Goal: Task Accomplishment & Management: Use online tool/utility

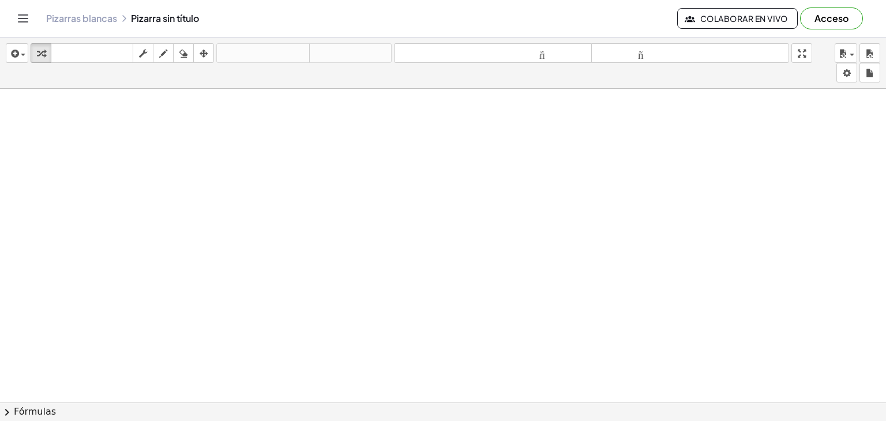
scroll to position [903, 0]
click at [21, 53] on div "button" at bounding box center [17, 53] width 17 height 14
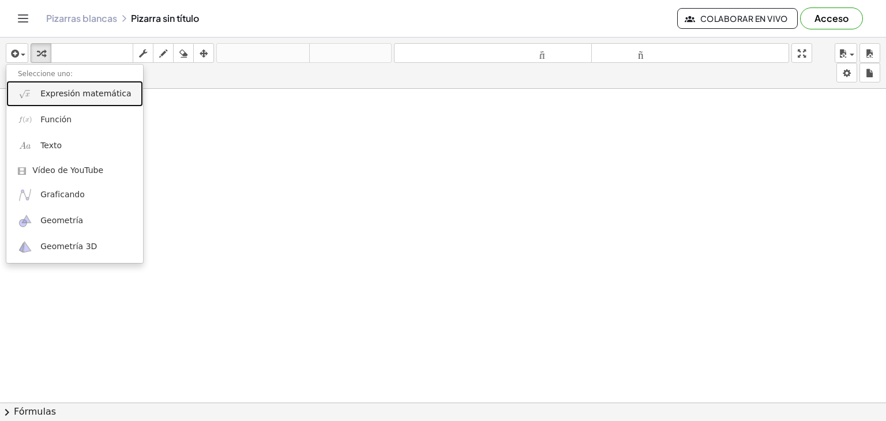
click at [98, 95] on font "Expresión matemática" at bounding box center [85, 93] width 91 height 9
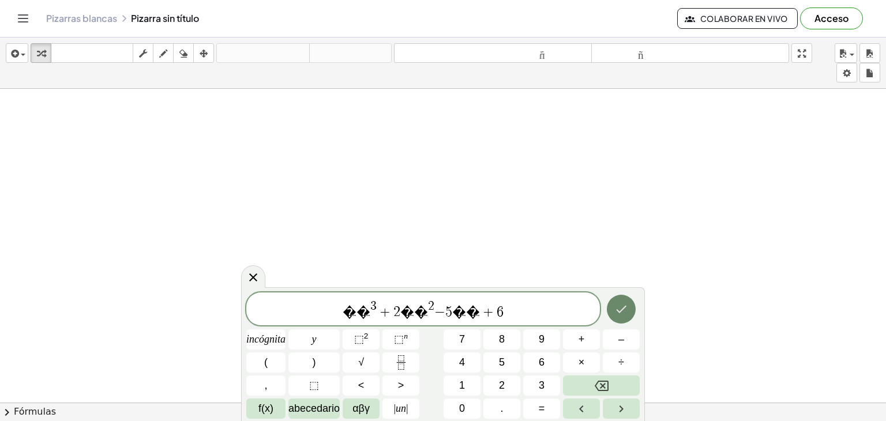
click at [625, 310] on icon "Hecho" at bounding box center [622, 309] width 14 height 14
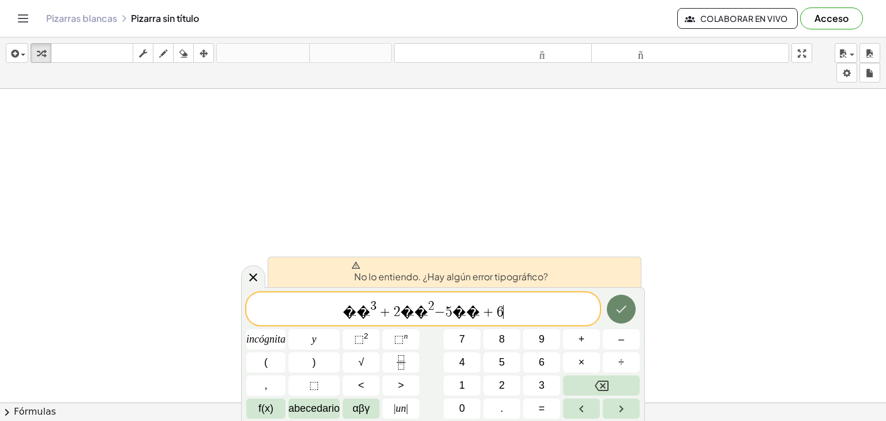
click at [625, 310] on icon "Hecho" at bounding box center [622, 309] width 14 height 14
click at [489, 310] on span "� � 3 + 2 � � 2 − 5 � � + 6 ​" at bounding box center [423, 309] width 354 height 21
click at [621, 309] on icon "Hecho" at bounding box center [622, 309] width 14 height 14
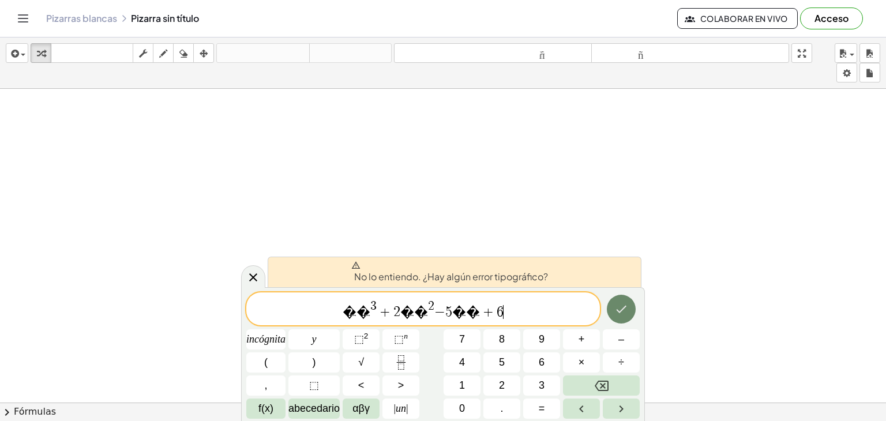
click at [621, 309] on icon "Hecho" at bounding box center [622, 309] width 14 height 14
click at [517, 319] on div "� � 3 + 2 � � 2 − 5 � � + 6 ​ incógnita y ⬚ 2 ⬚ n 7 8 9 + – ( ) √ 4 5 6 × ÷ , ⬚…" at bounding box center [443, 356] width 394 height 126
click at [491, 310] on span "� � 3 + 2 � � 2 − 5 � � + 6 ​" at bounding box center [423, 309] width 354 height 21
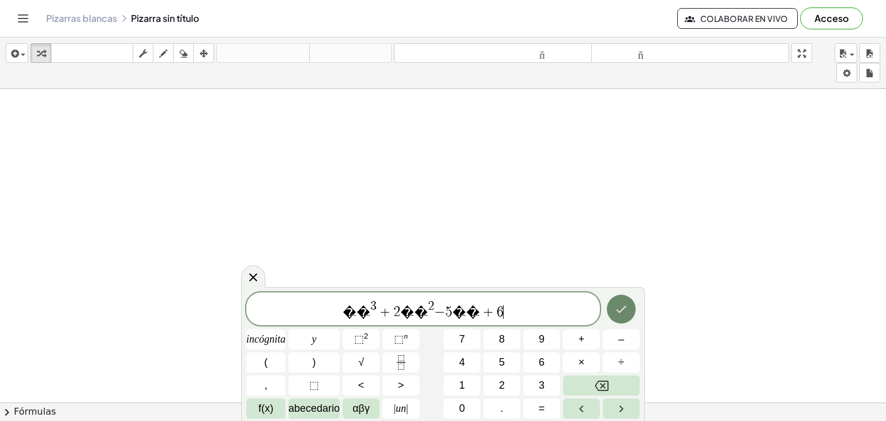
click at [617, 302] on icon "Hecho" at bounding box center [622, 309] width 14 height 14
click at [625, 311] on icon "Hecho" at bounding box center [622, 309] width 14 height 14
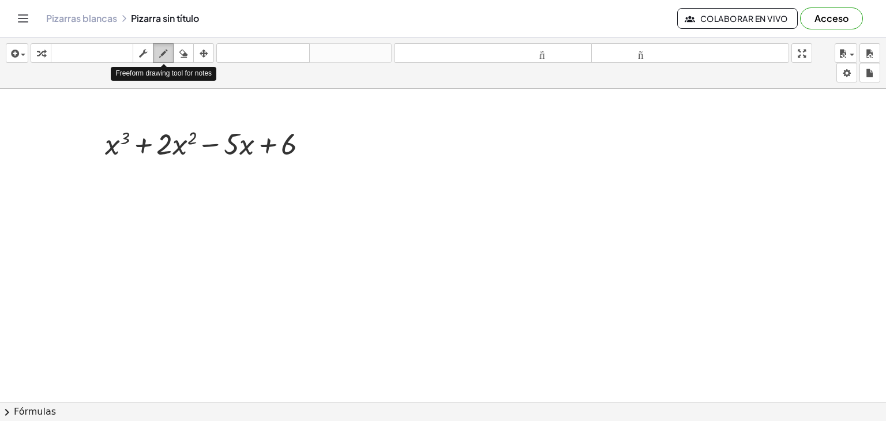
click at [168, 52] on div "button" at bounding box center [163, 53] width 15 height 14
drag, startPoint x: 309, startPoint y: 121, endPoint x: 316, endPoint y: 162, distance: 42.0
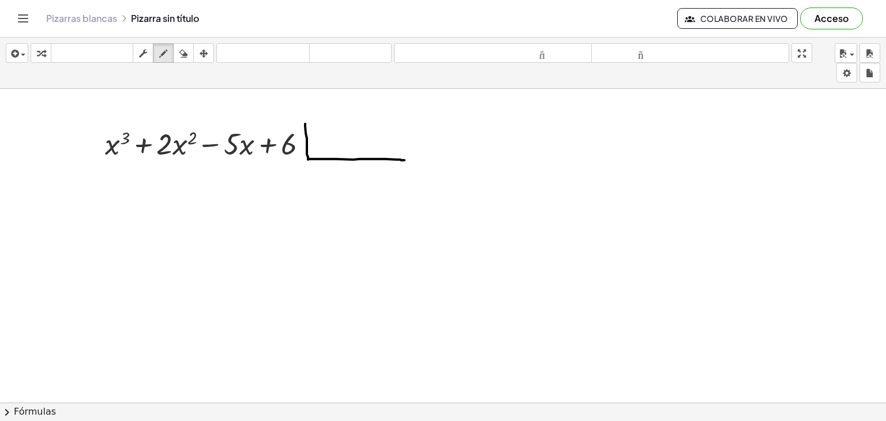
drag, startPoint x: 305, startPoint y: 123, endPoint x: 414, endPoint y: 160, distance: 114.6
click at [21, 58] on div "button" at bounding box center [17, 53] width 17 height 14
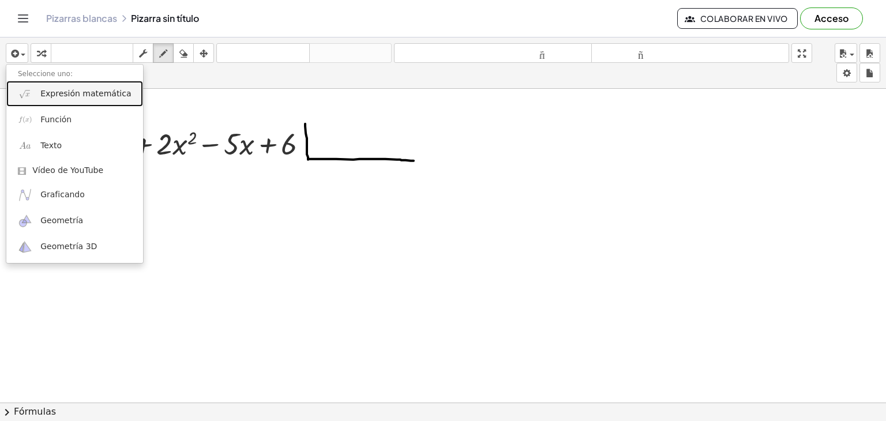
click at [69, 85] on link "Expresión matemática" at bounding box center [74, 94] width 137 height 26
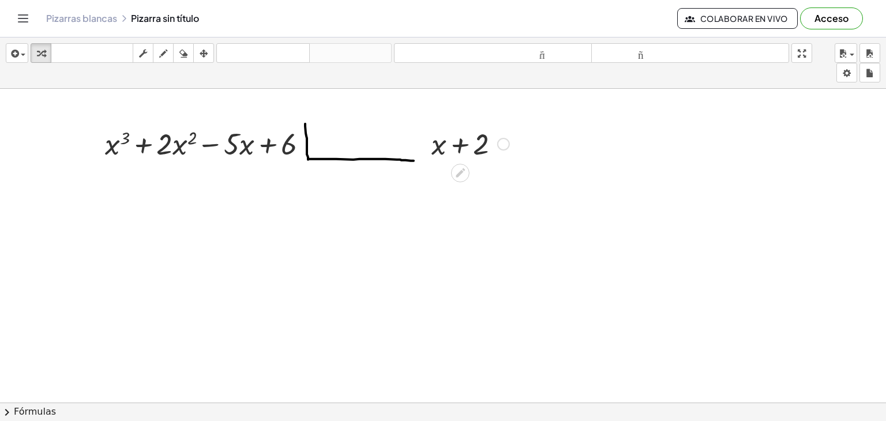
click at [459, 134] on div at bounding box center [470, 142] width 89 height 39
click at [500, 144] on div at bounding box center [503, 144] width 13 height 13
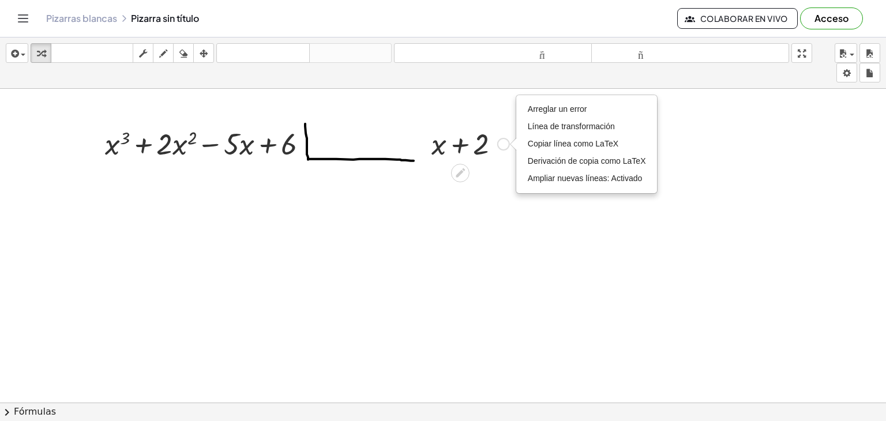
click at [500, 144] on div "Arreglar un error Línea de transformación Copiar línea como LaTeX Derivación de…" at bounding box center [503, 144] width 13 height 13
click at [463, 149] on div at bounding box center [470, 142] width 89 height 39
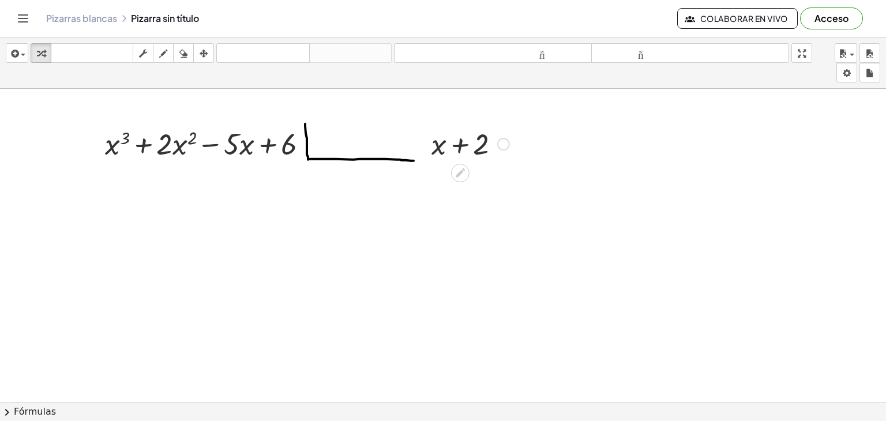
click at [508, 142] on div "Arreglar un error Línea de transformación Copiar línea como LaTeX Derivación de…" at bounding box center [503, 144] width 13 height 13
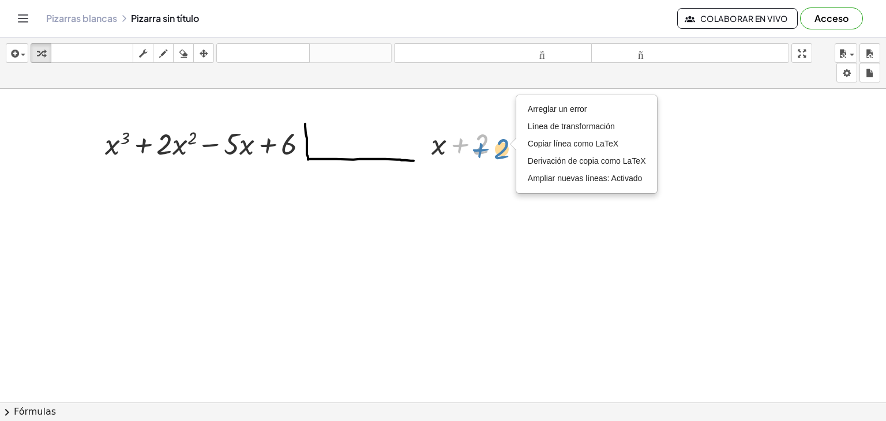
click at [482, 146] on div at bounding box center [470, 142] width 89 height 39
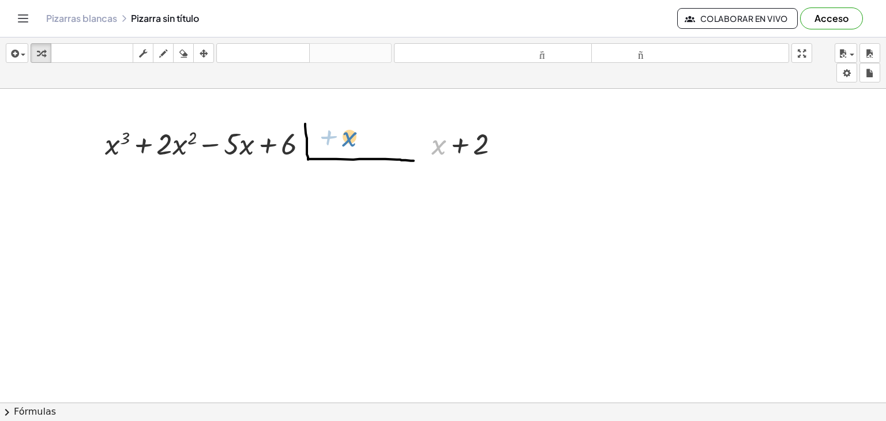
drag, startPoint x: 445, startPoint y: 148, endPoint x: 328, endPoint y: 141, distance: 116.8
click at [467, 174] on div at bounding box center [460, 173] width 18 height 18
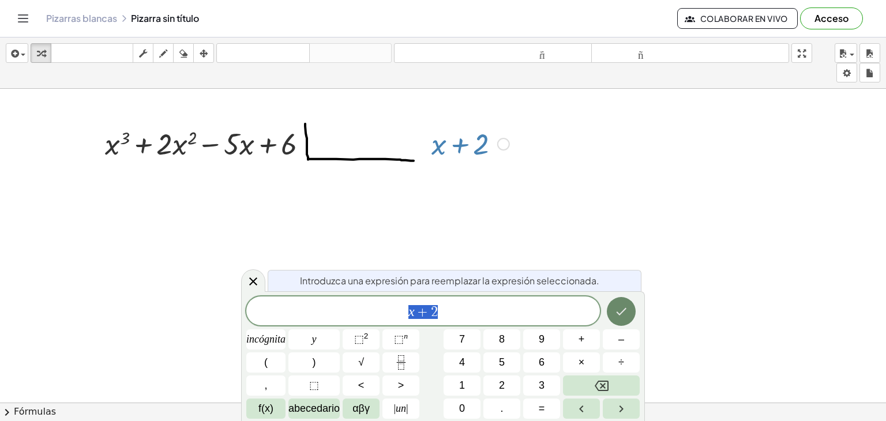
click at [621, 308] on icon "Hecho" at bounding box center [622, 312] width 14 height 14
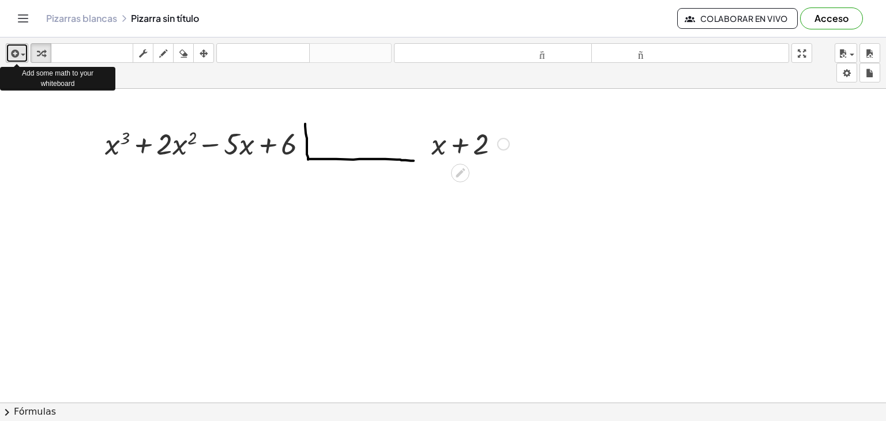
click at [26, 51] on button "insertar" at bounding box center [17, 53] width 23 height 20
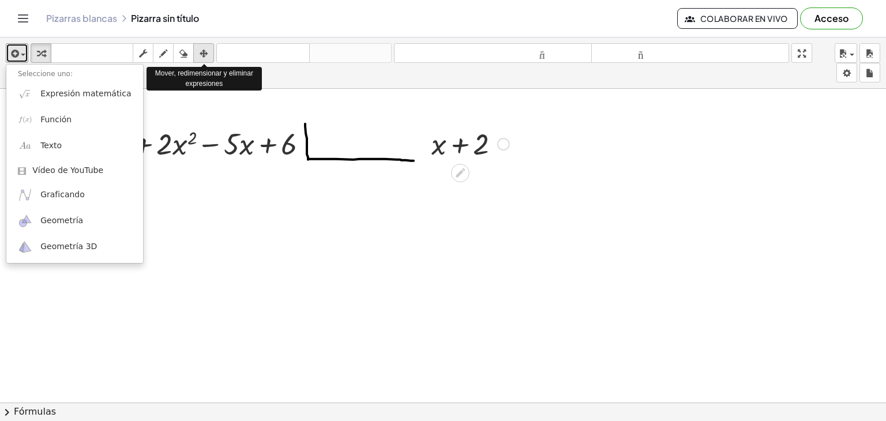
click at [208, 53] on icon "button" at bounding box center [204, 54] width 8 height 14
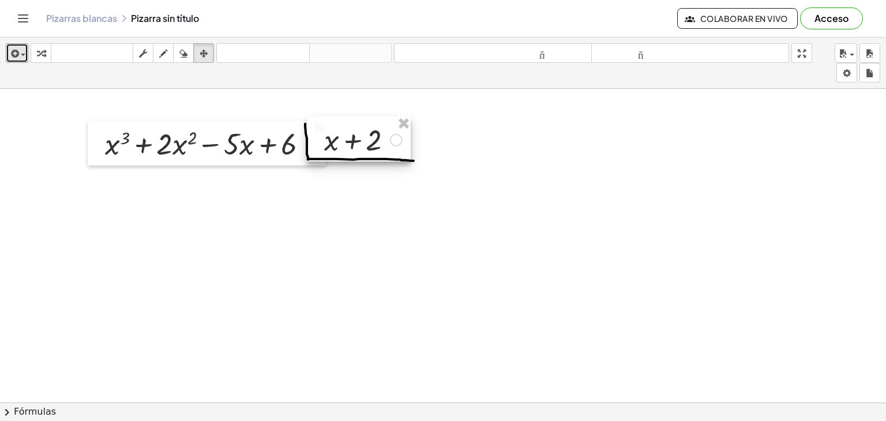
drag, startPoint x: 490, startPoint y: 162, endPoint x: 383, endPoint y: 158, distance: 107.4
click at [383, 158] on div at bounding box center [359, 139] width 104 height 45
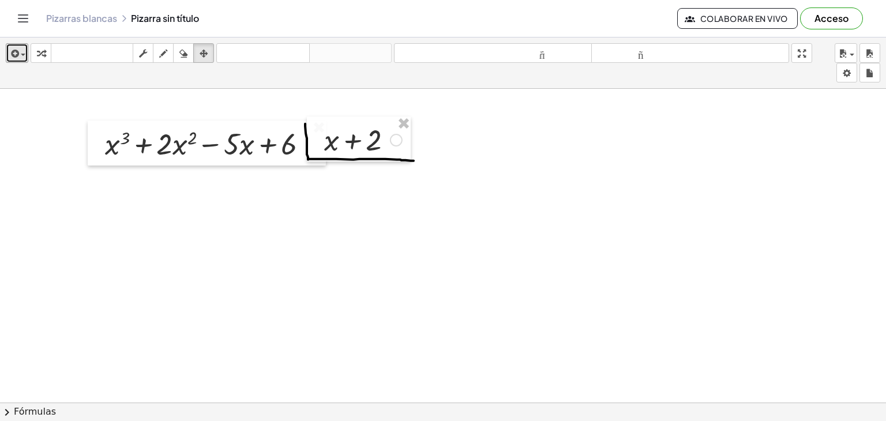
drag, startPoint x: 388, startPoint y: 222, endPoint x: 478, endPoint y: 167, distance: 105.1
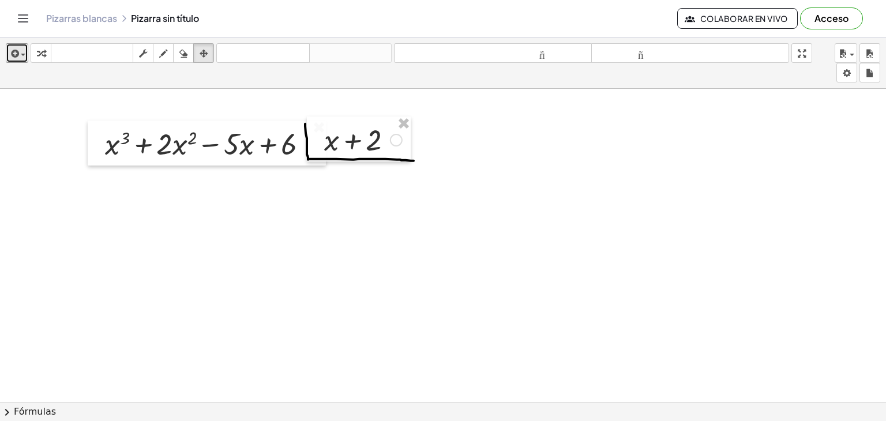
click at [201, 51] on icon "button" at bounding box center [204, 54] width 8 height 14
click at [208, 56] on div "button" at bounding box center [203, 53] width 15 height 14
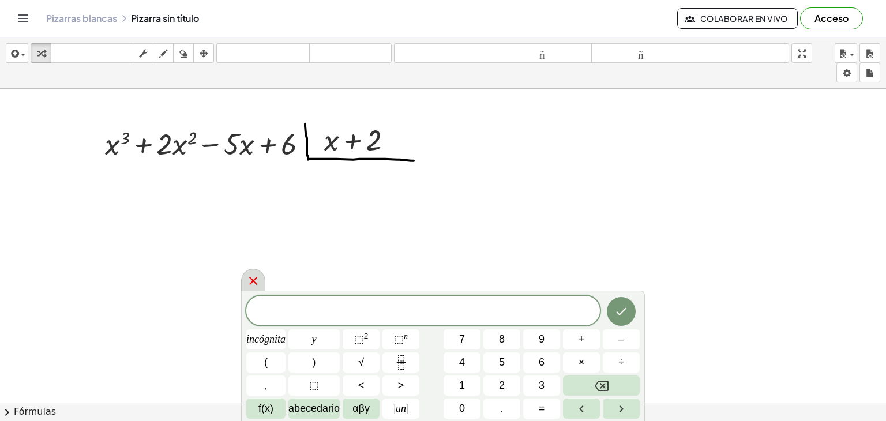
click at [256, 282] on icon at bounding box center [253, 281] width 14 height 14
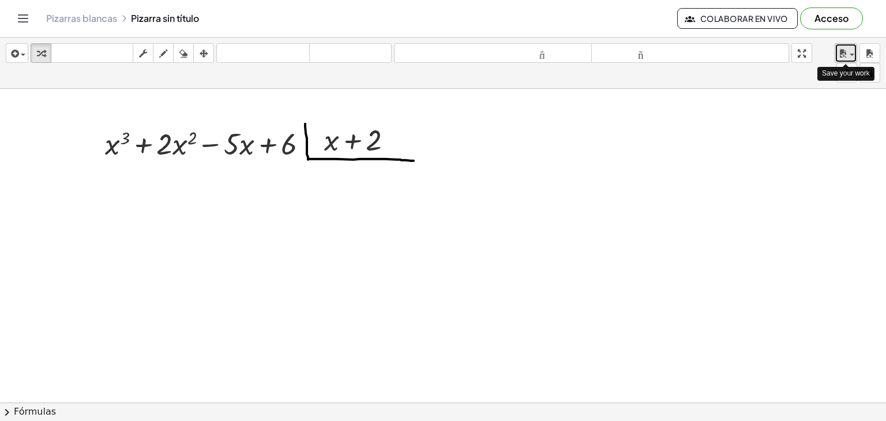
click at [849, 53] on span "button" at bounding box center [849, 55] width 2 height 8
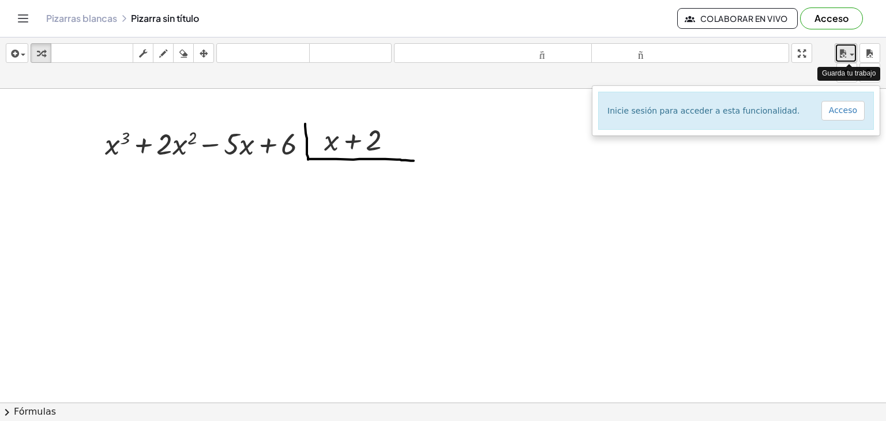
click at [849, 53] on span "button" at bounding box center [849, 55] width 2 height 8
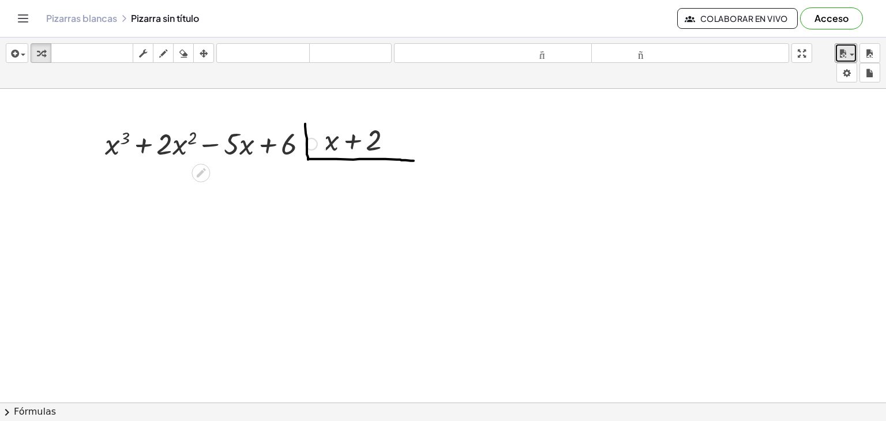
drag, startPoint x: 59, startPoint y: 121, endPoint x: 371, endPoint y: 164, distance: 315.1
click at [146, 133] on div at bounding box center [211, 142] width 224 height 39
click at [207, 55] on icon "button" at bounding box center [204, 54] width 8 height 14
click at [277, 147] on div at bounding box center [207, 143] width 238 height 45
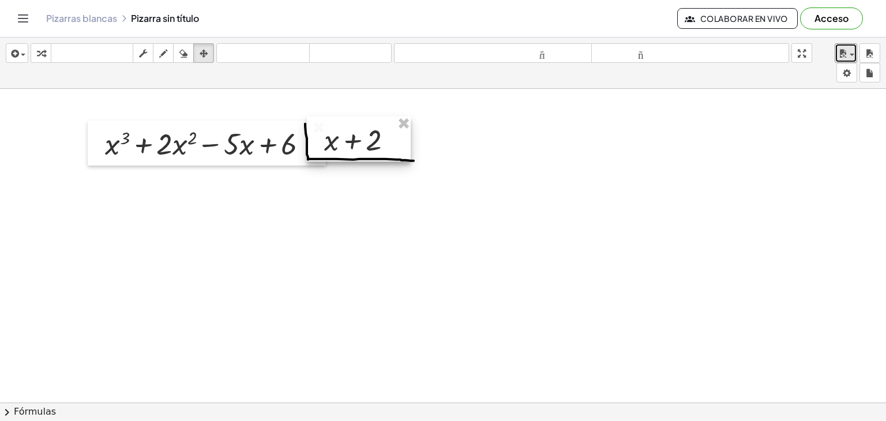
click at [362, 160] on div at bounding box center [359, 139] width 104 height 45
click at [227, 148] on div at bounding box center [207, 143] width 238 height 45
click at [840, 9] on button "Acceso" at bounding box center [831, 19] width 63 height 22
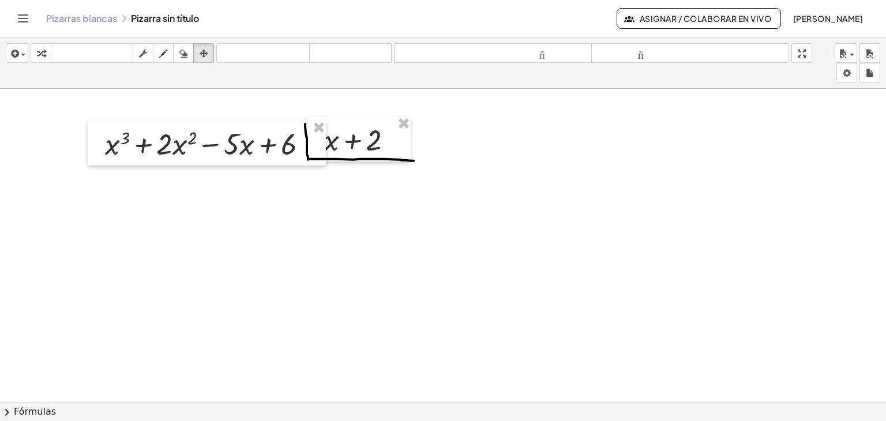
click at [852, 54] on span "button" at bounding box center [852, 55] width 5 height 2
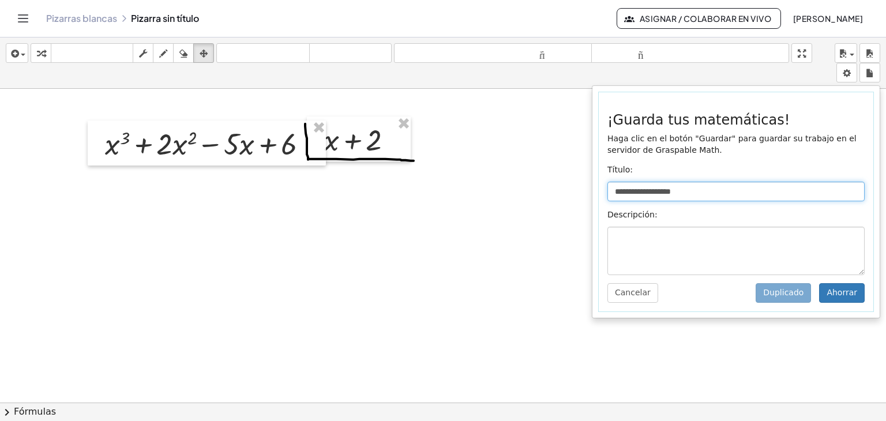
click at [707, 193] on input "**********" at bounding box center [736, 192] width 257 height 20
type input "*"
type input "**********"
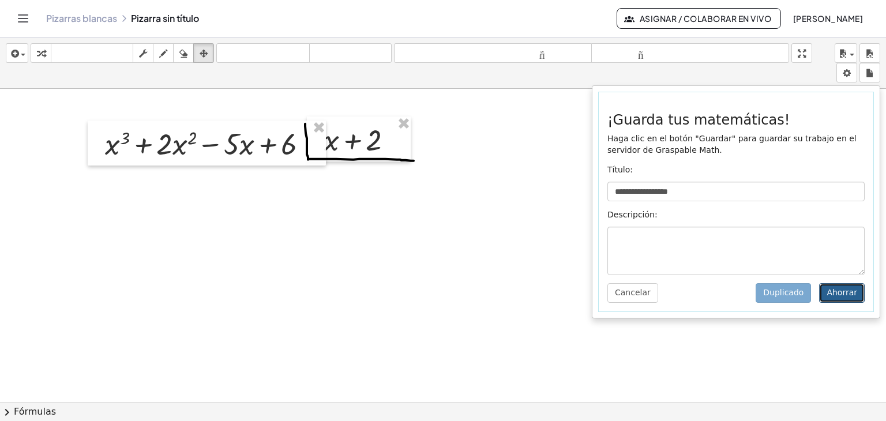
click at [842, 295] on font "Ahorrar" at bounding box center [842, 292] width 31 height 9
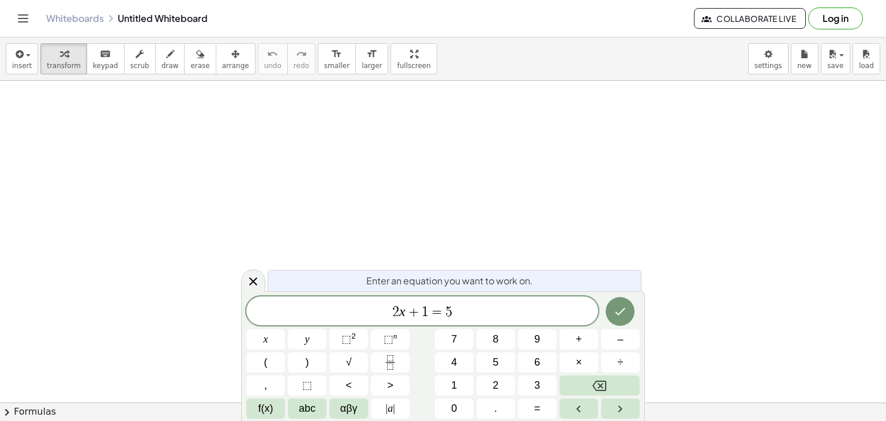
click at [844, 23] on button "Log in" at bounding box center [835, 19] width 55 height 22
